Goal: Check status: Check status

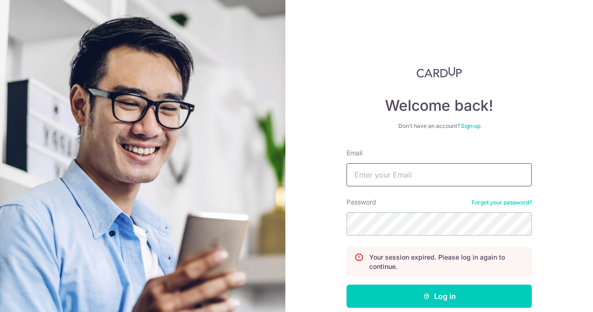
click at [411, 177] on input "Email" at bounding box center [439, 174] width 185 height 23
type input "[EMAIL_ADDRESS][DOMAIN_NAME]"
click at [347, 285] on button "Log in" at bounding box center [439, 296] width 185 height 23
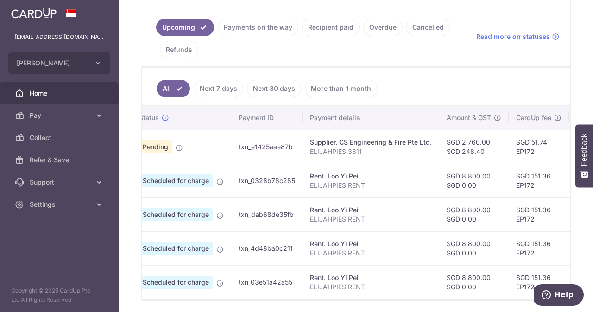
scroll to position [0, 29]
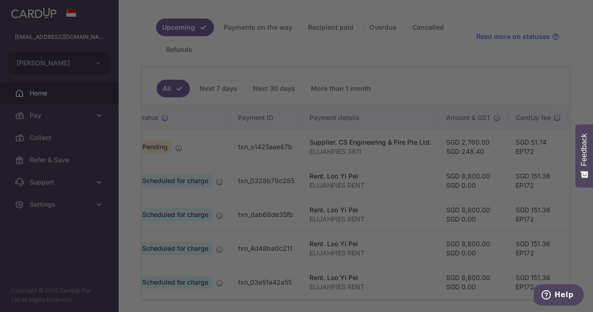
click at [263, 27] on div at bounding box center [299, 157] width 599 height 315
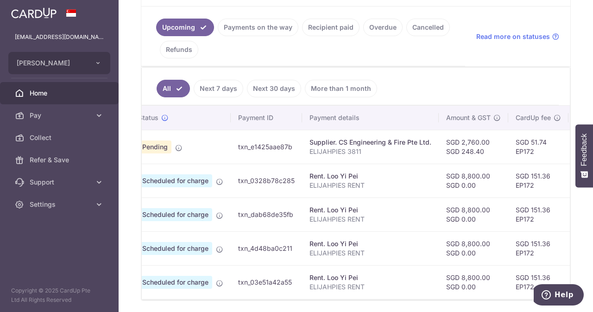
click at [258, 25] on link "Payments on the way" at bounding box center [258, 28] width 81 height 18
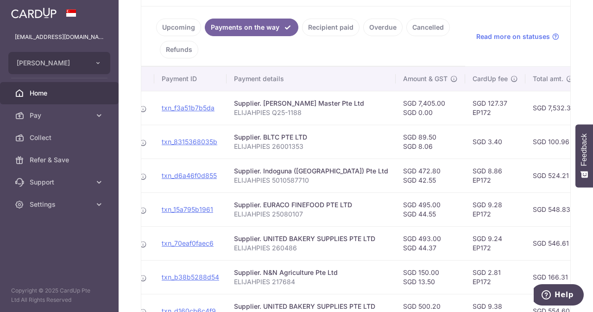
scroll to position [0, 0]
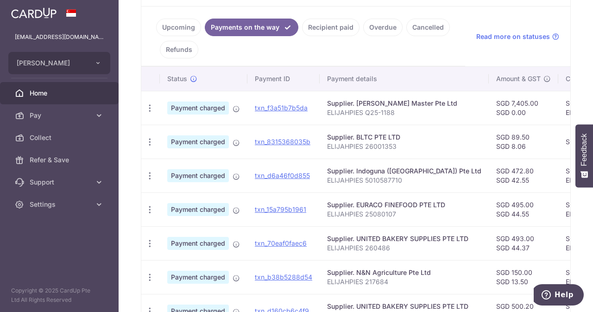
click at [232, 106] on td "Payment charged" at bounding box center [204, 108] width 88 height 34
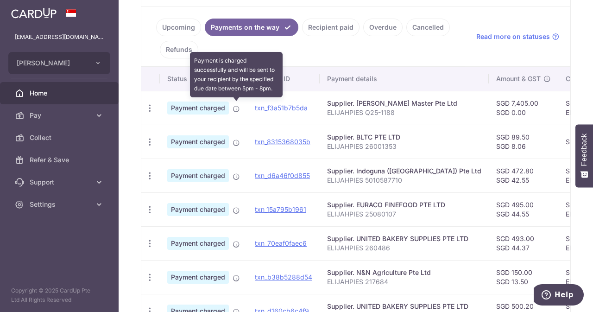
click at [238, 107] on icon at bounding box center [236, 108] width 7 height 7
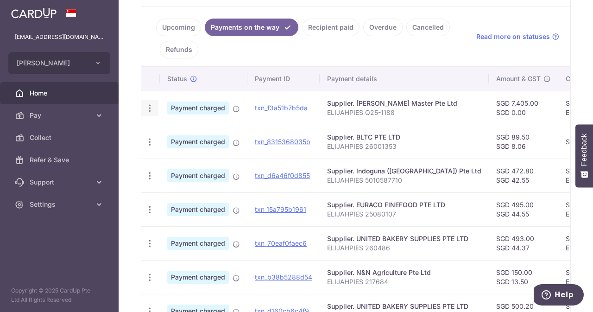
click at [150, 103] on icon "button" at bounding box center [150, 108] width 10 height 10
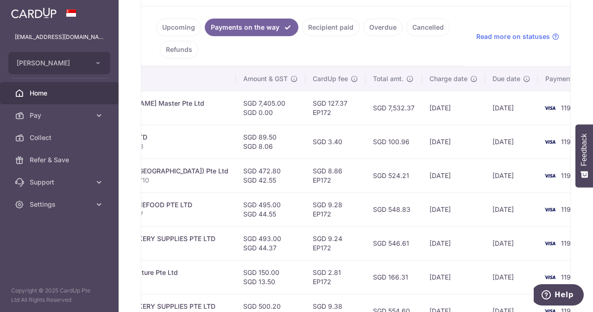
scroll to position [0, 279]
